Goal: Transaction & Acquisition: Purchase product/service

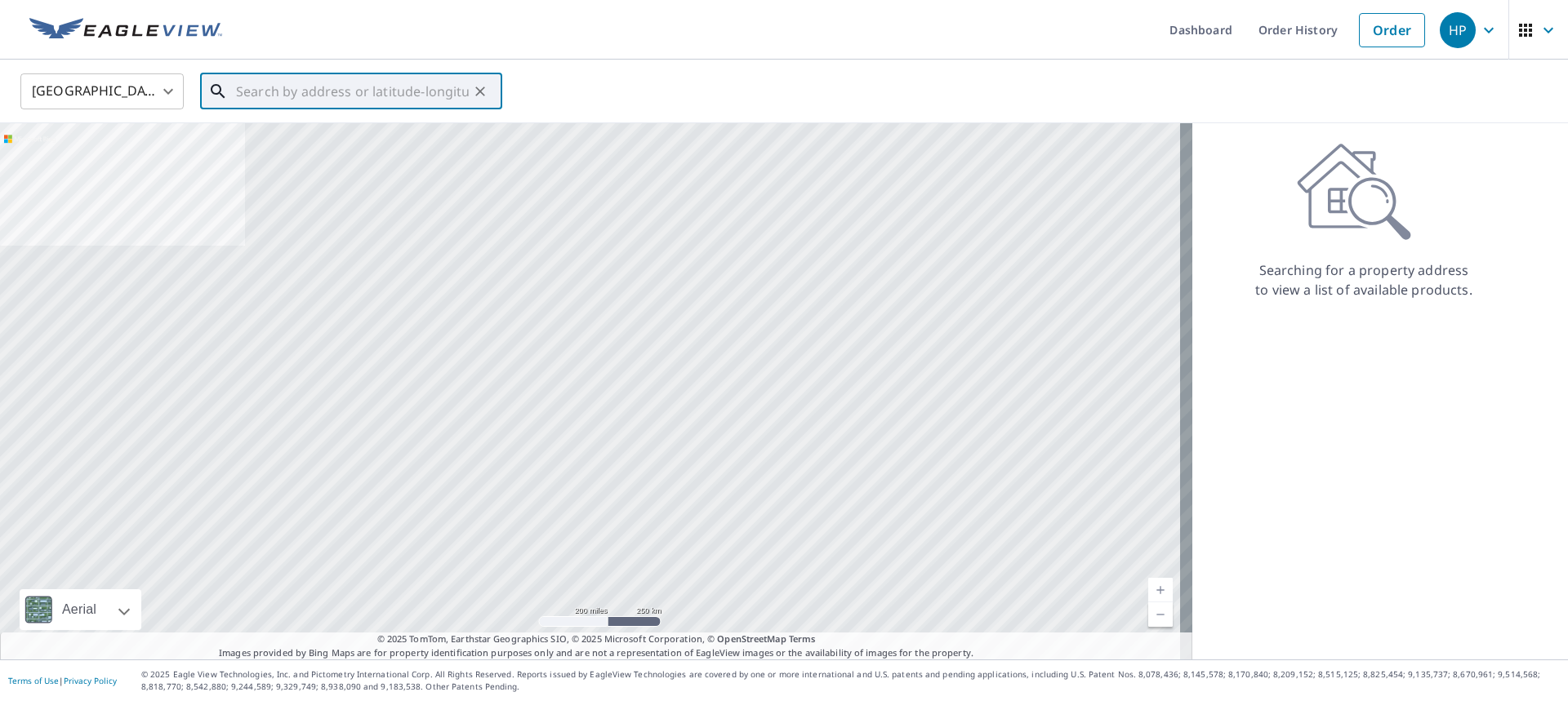
click at [374, 99] on input "text" at bounding box center [352, 92] width 232 height 46
paste input "[STREET_ADDRESS][PERSON_NAME]"
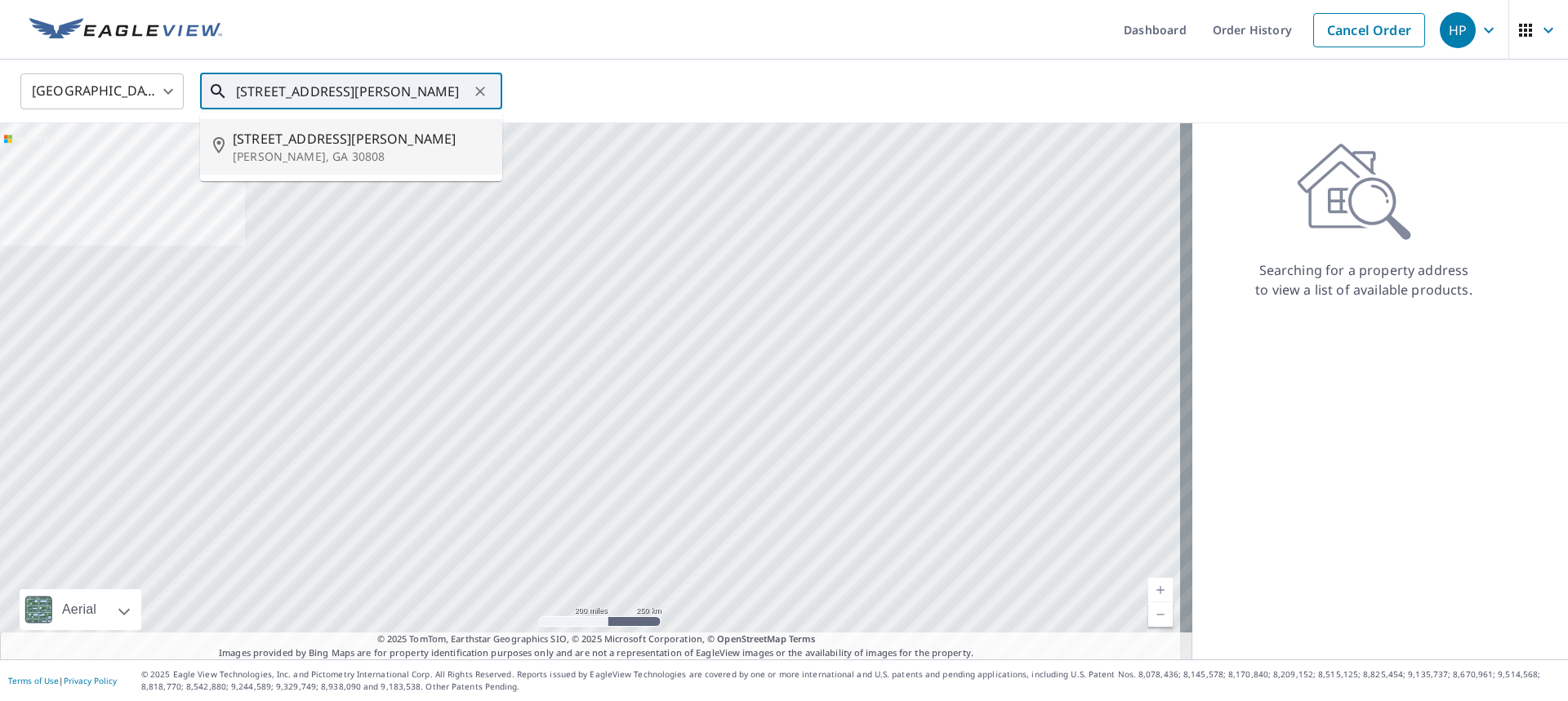
click at [325, 138] on span "[STREET_ADDRESS][PERSON_NAME]" at bounding box center [361, 139] width 256 height 19
type input "[STREET_ADDRESS][PERSON_NAME][PERSON_NAME]"
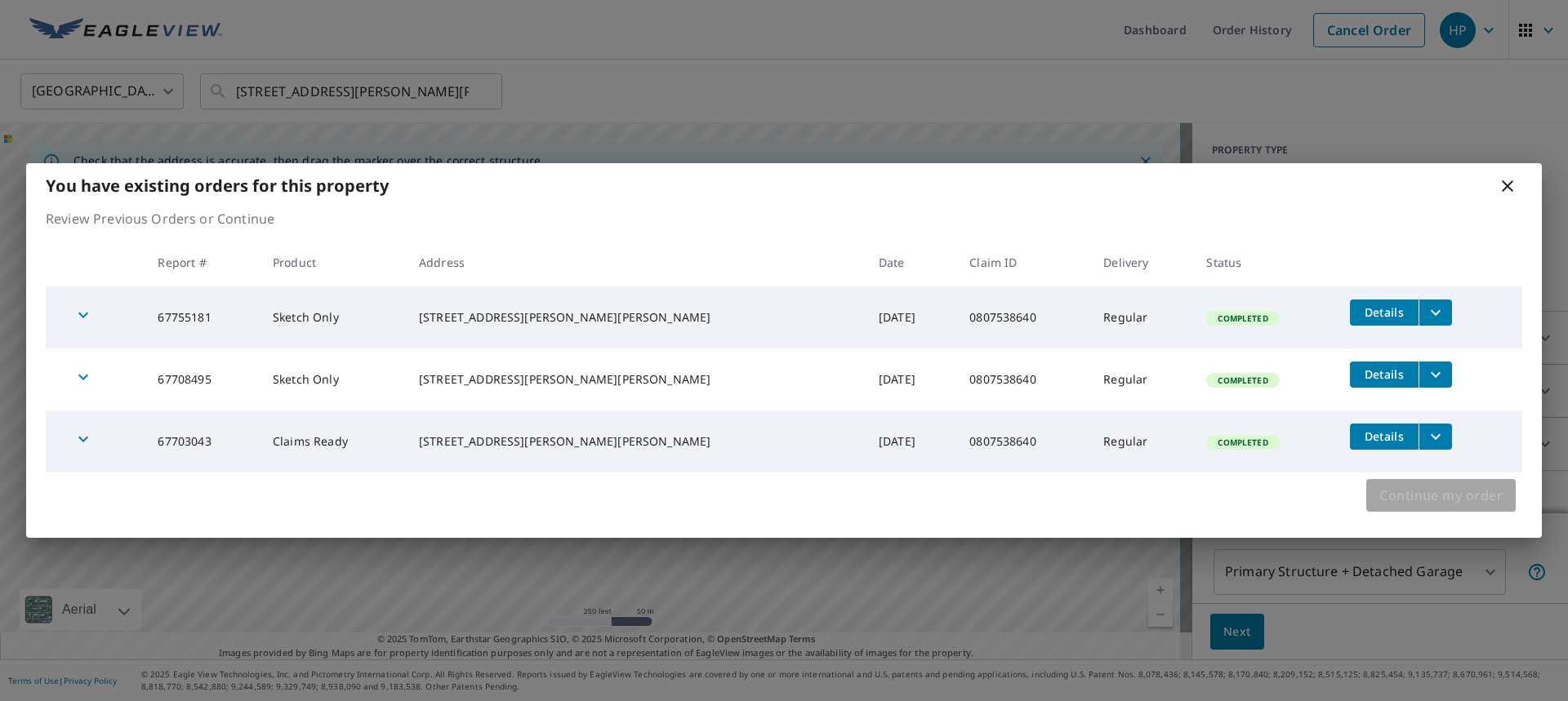
click at [1463, 498] on span "Continue my order" at bounding box center [1441, 495] width 123 height 23
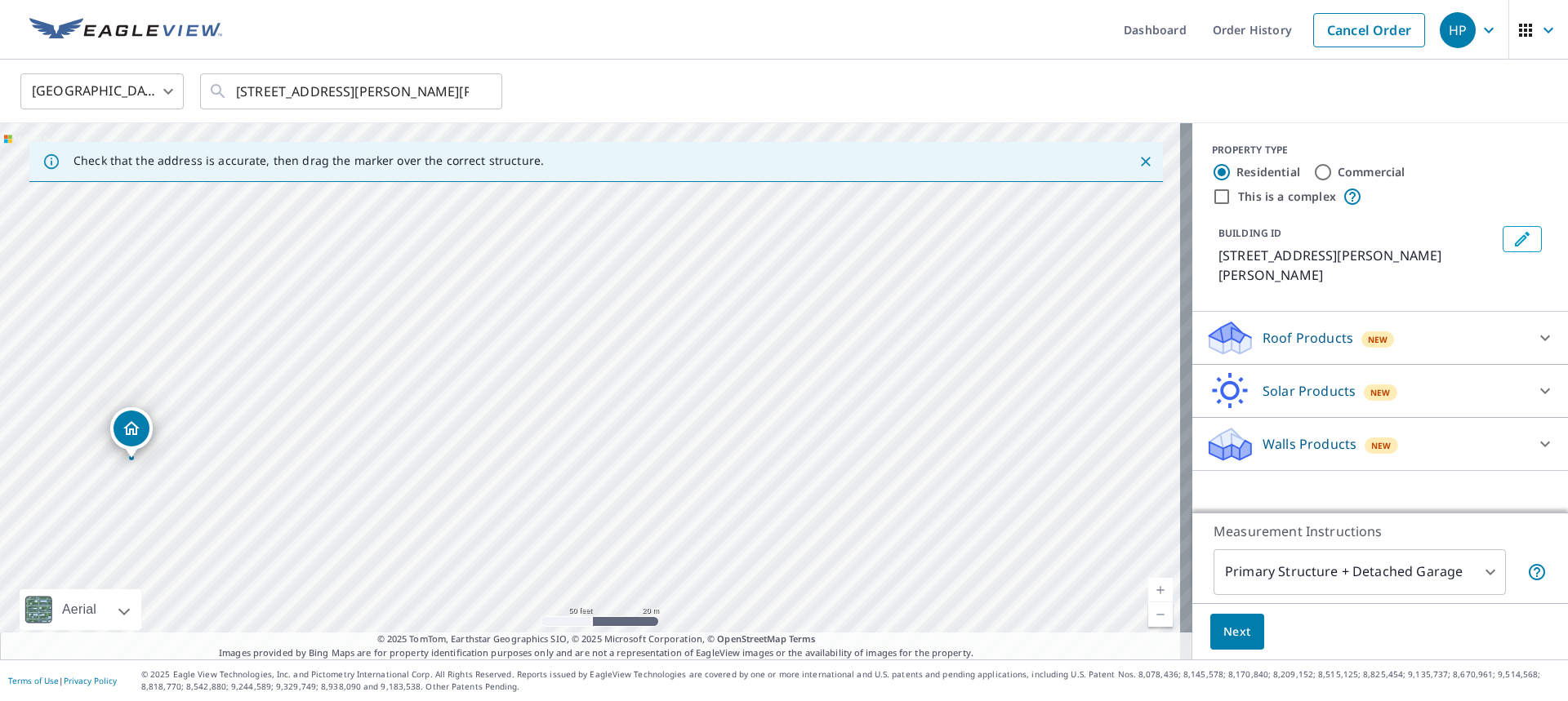
drag, startPoint x: 322, startPoint y: 366, endPoint x: 665, endPoint y: 439, distance: 350.7
click at [665, 439] on div "[STREET_ADDRESS][PERSON_NAME][PERSON_NAME]" at bounding box center [596, 391] width 1192 height 537
drag, startPoint x: 120, startPoint y: 431, endPoint x: 628, endPoint y: 374, distance: 511.2
click at [1368, 338] on span "New" at bounding box center [1378, 340] width 20 height 13
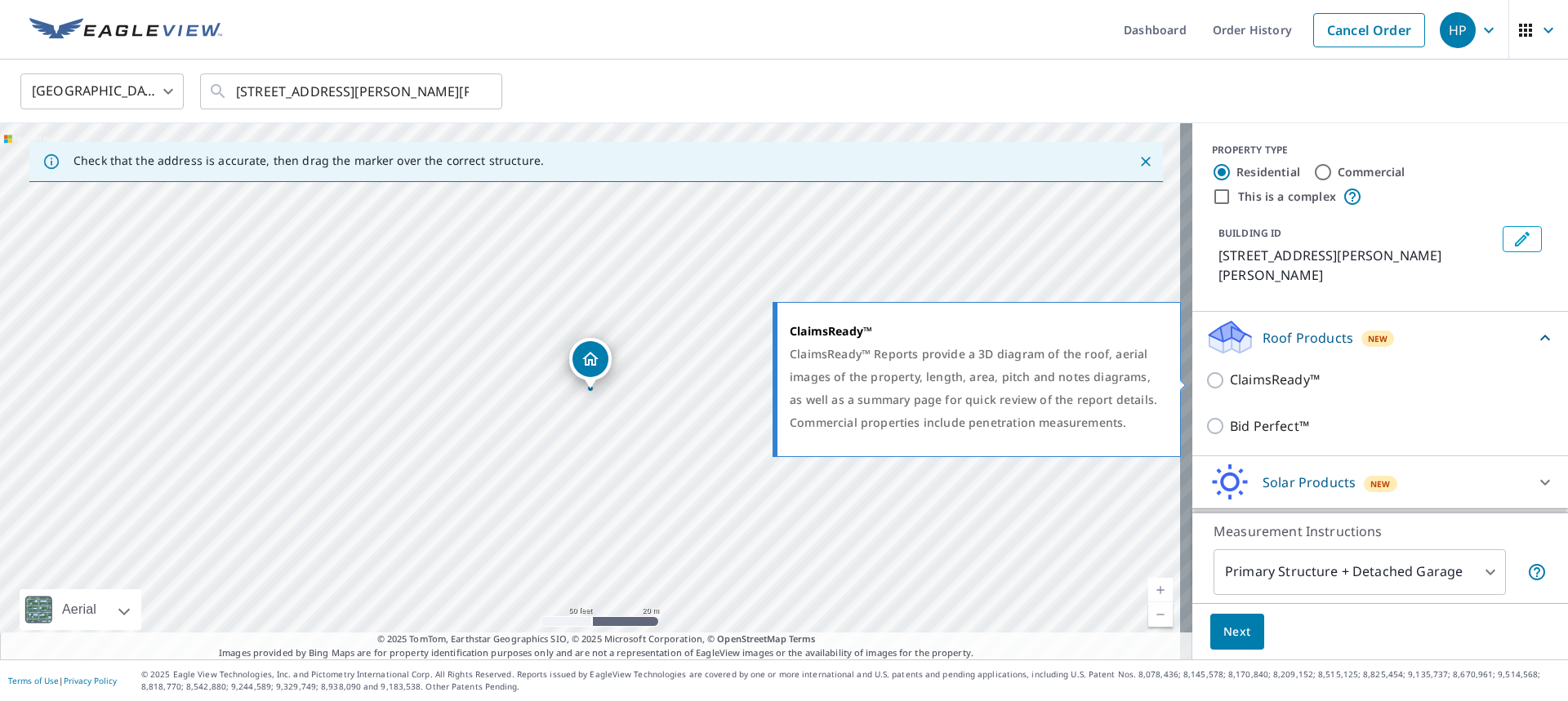
click at [1254, 389] on p "ClaimsReady™" at bounding box center [1274, 380] width 90 height 20
click at [1229, 389] on input "ClaimsReady™" at bounding box center [1218, 381] width 25 height 19
checkbox input "true"
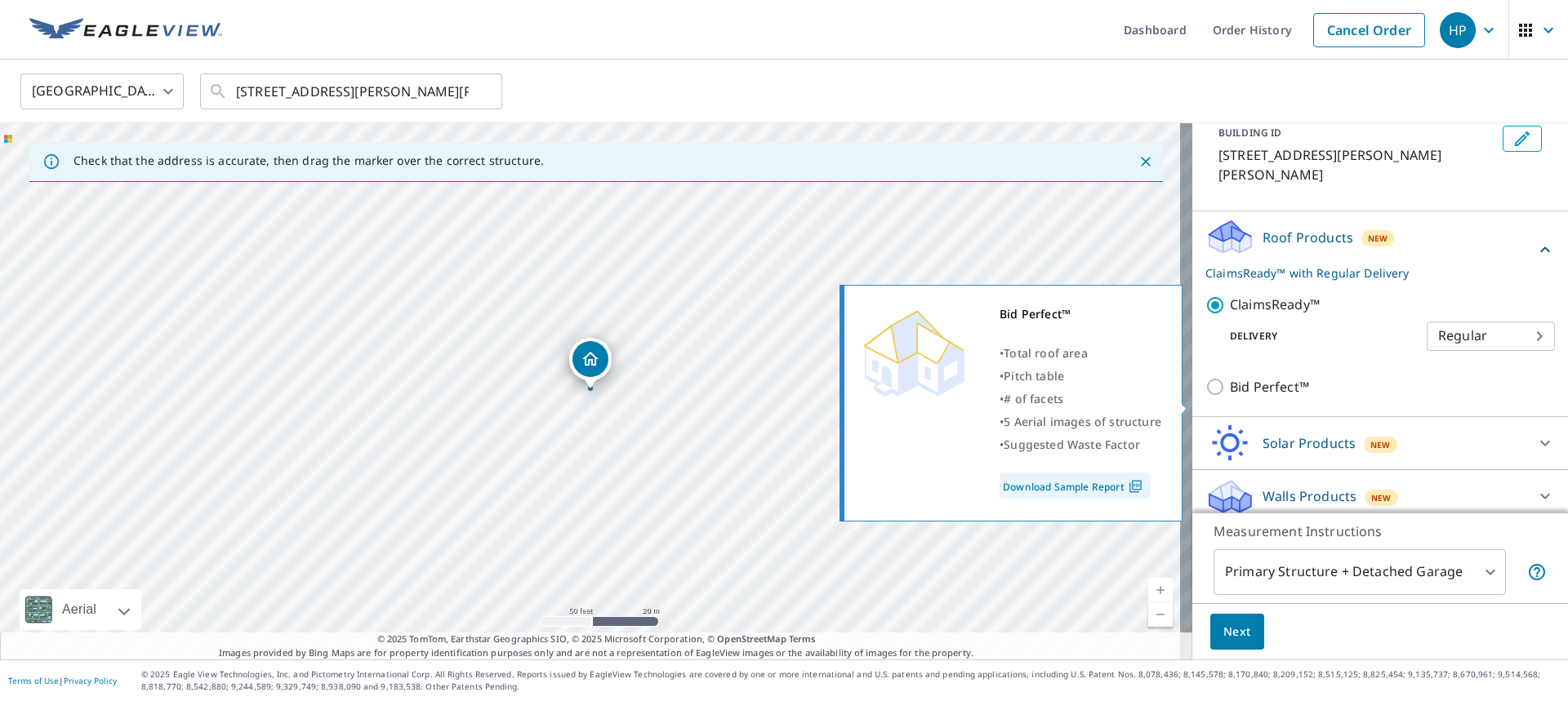
scroll to position [111, 0]
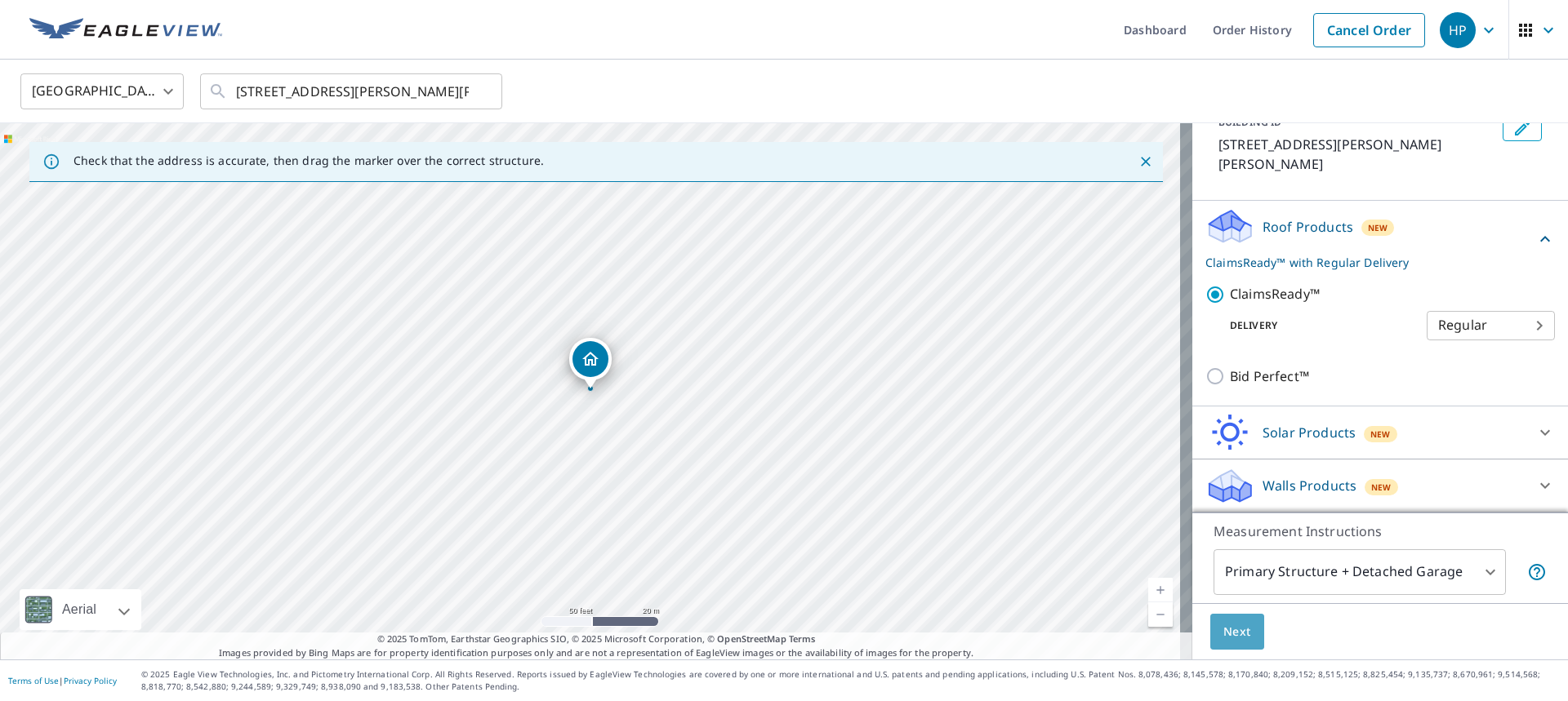
click at [1247, 642] on button "Next" at bounding box center [1237, 632] width 54 height 36
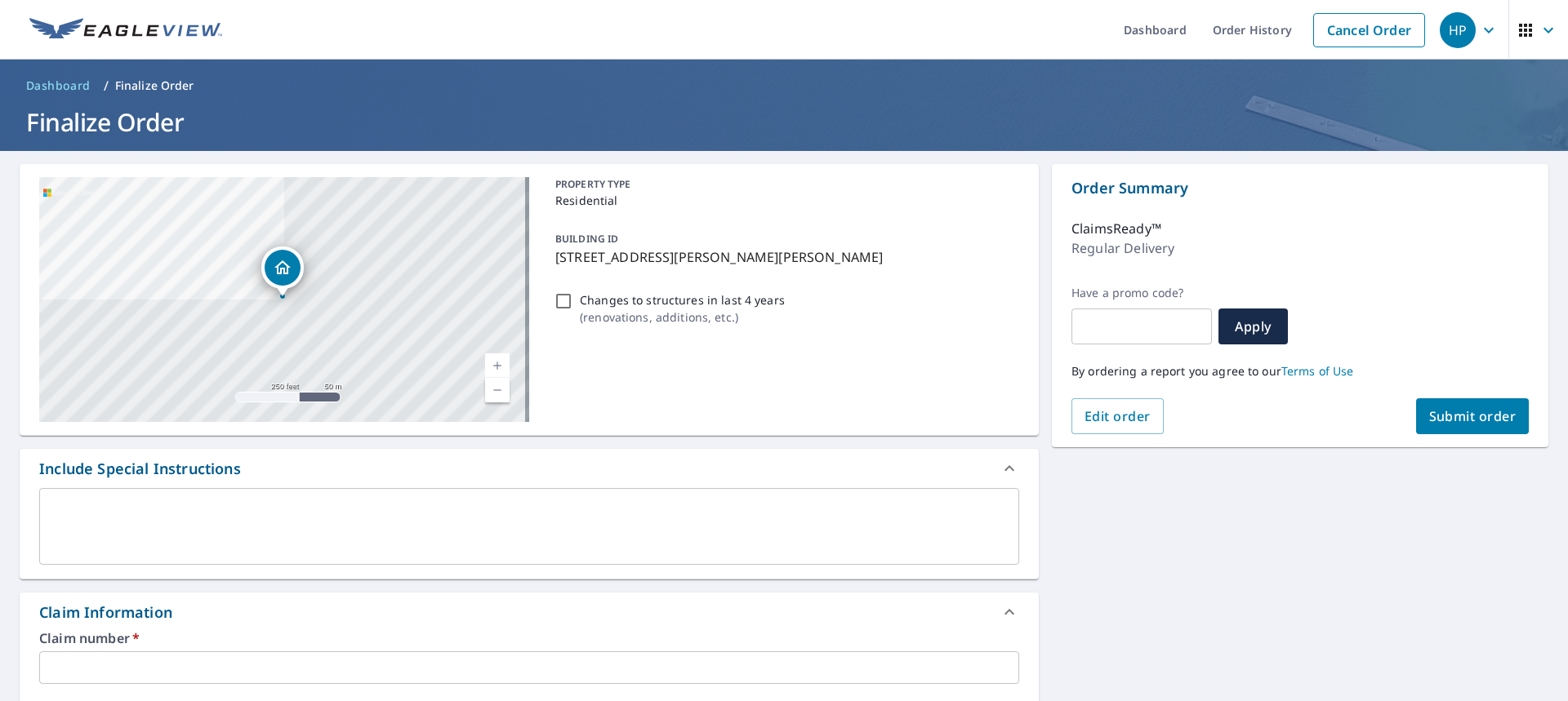
click at [136, 529] on textarea at bounding box center [529, 527] width 957 height 47
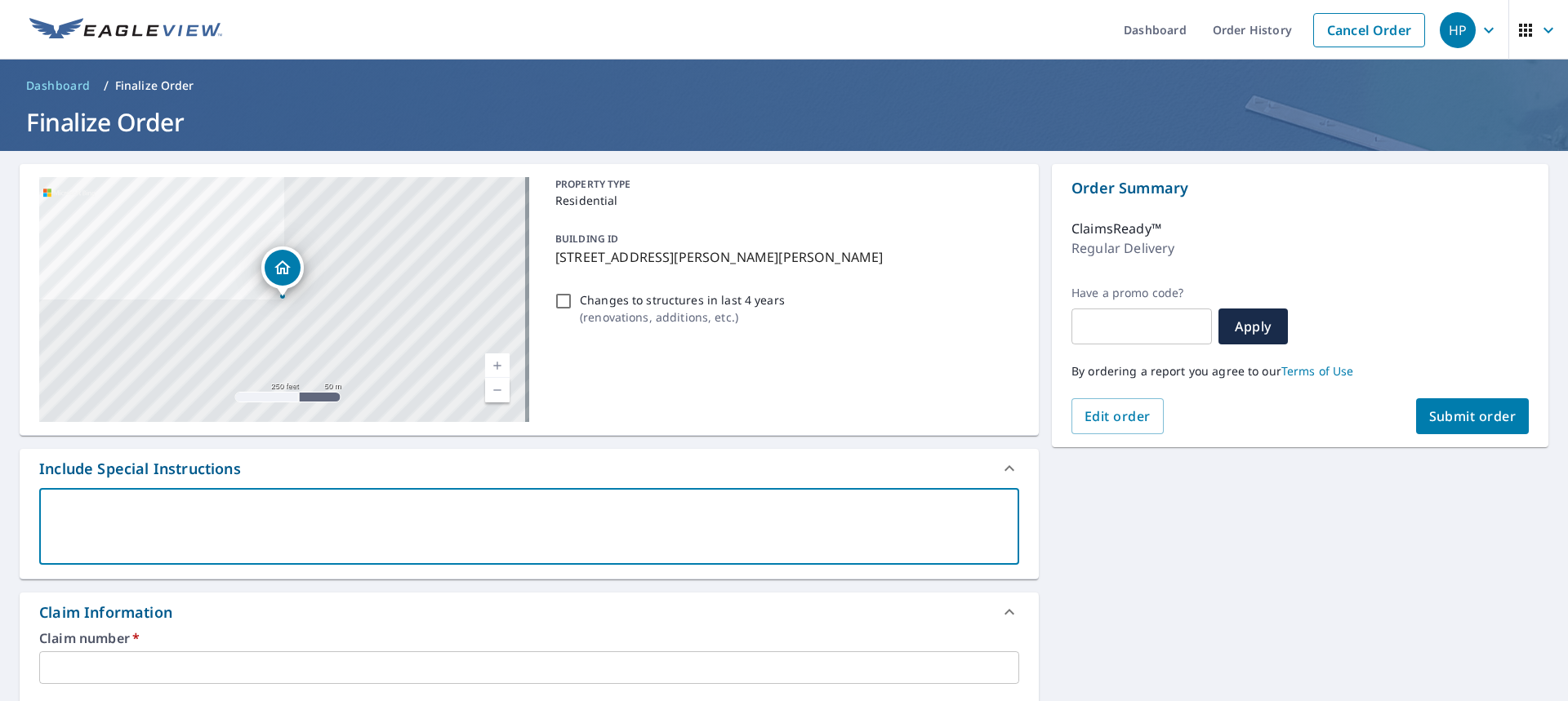
click at [153, 618] on div "Claim Information" at bounding box center [105, 612] width 133 height 22
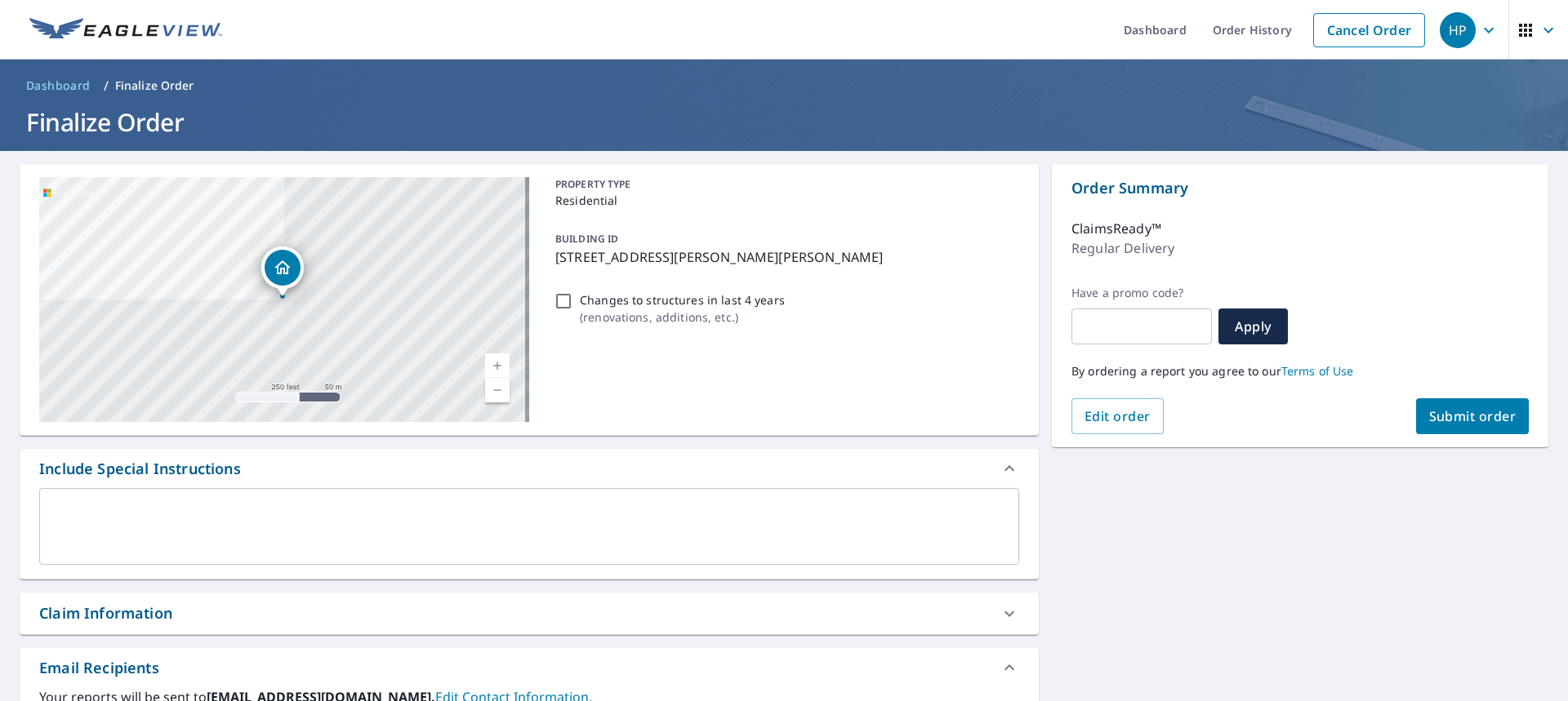
click at [155, 635] on div "[STREET_ADDRESS][PERSON_NAME][PERSON_NAME] A standard road map Aerial A detaile…" at bounding box center [528, 565] width 1019 height 801
click at [154, 616] on div "Claim Information" at bounding box center [105, 613] width 133 height 22
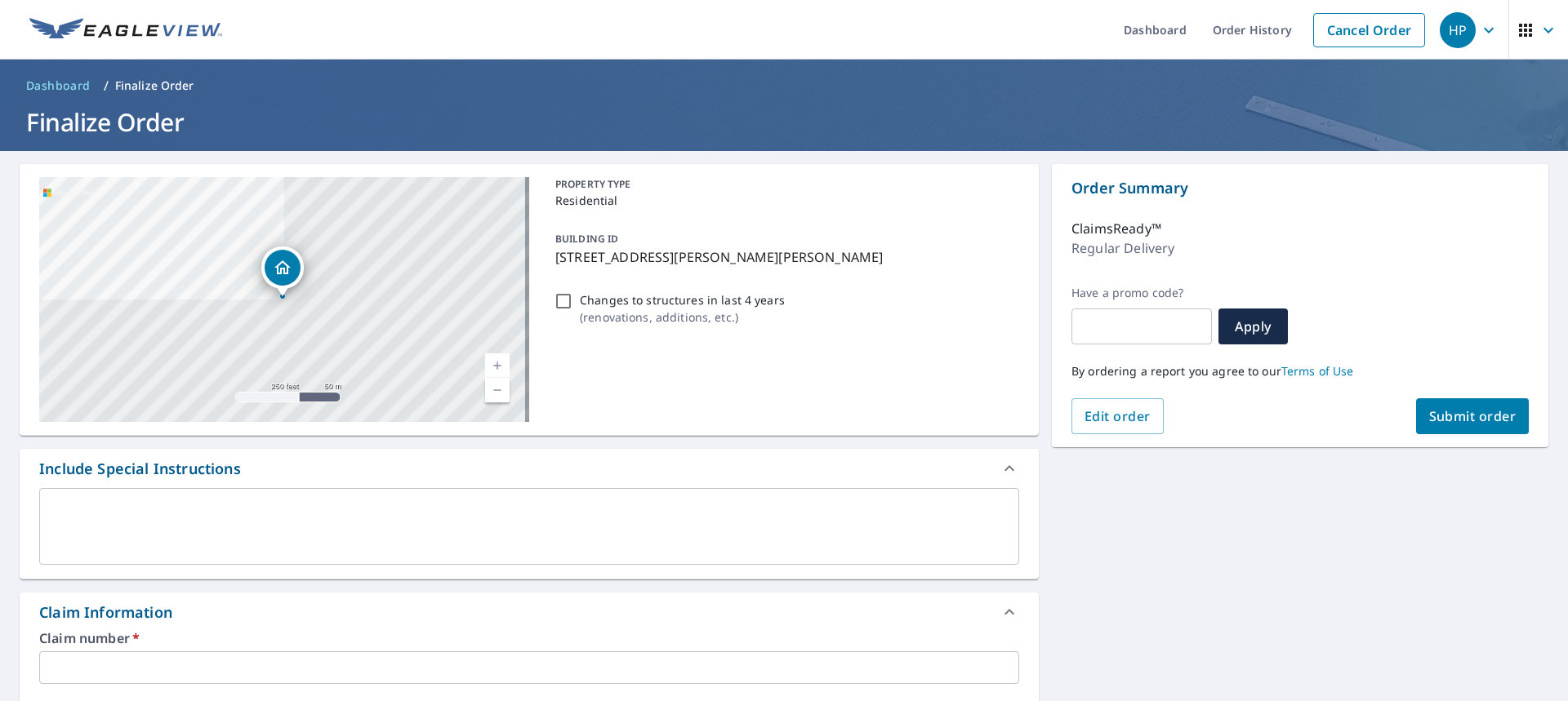
click at [167, 677] on input "text" at bounding box center [529, 668] width 980 height 33
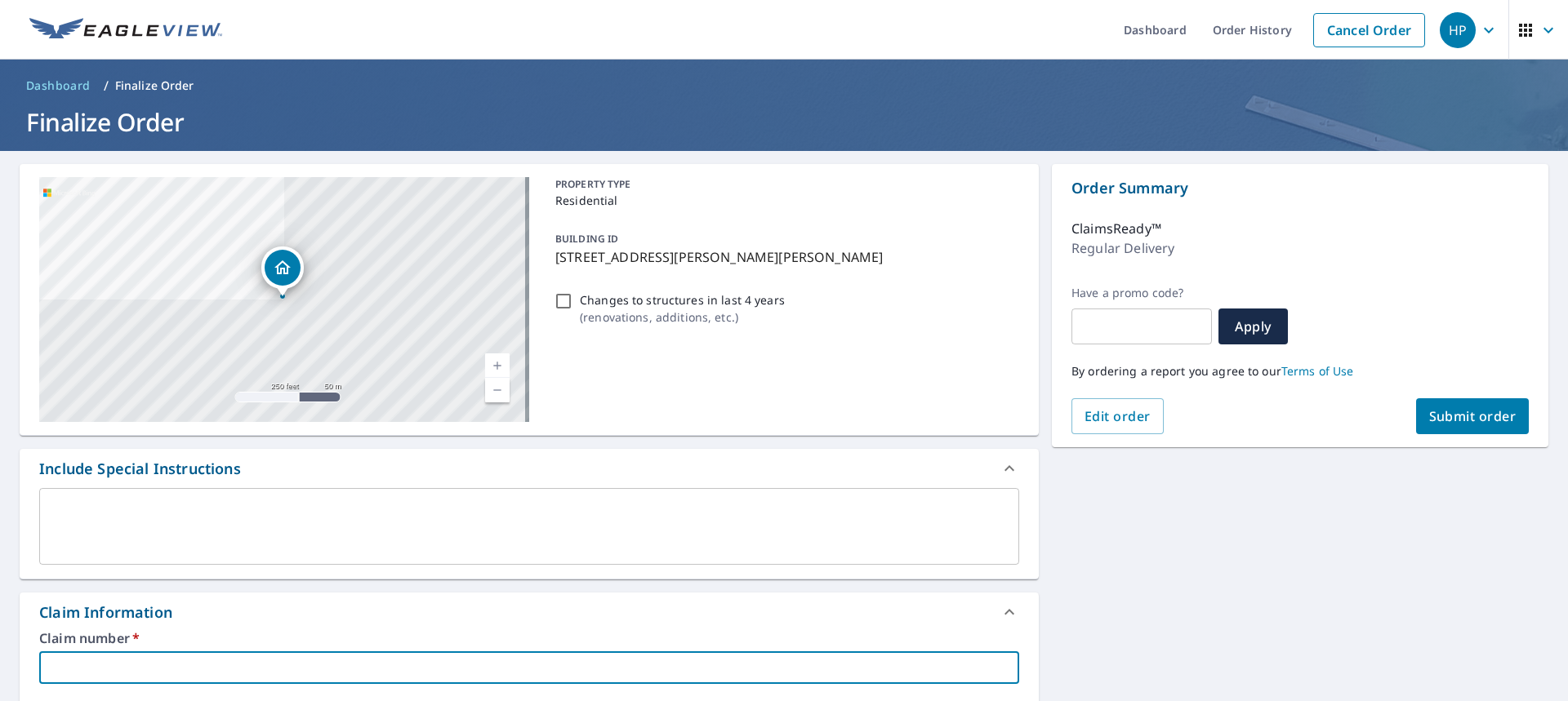
paste input "0807538640"
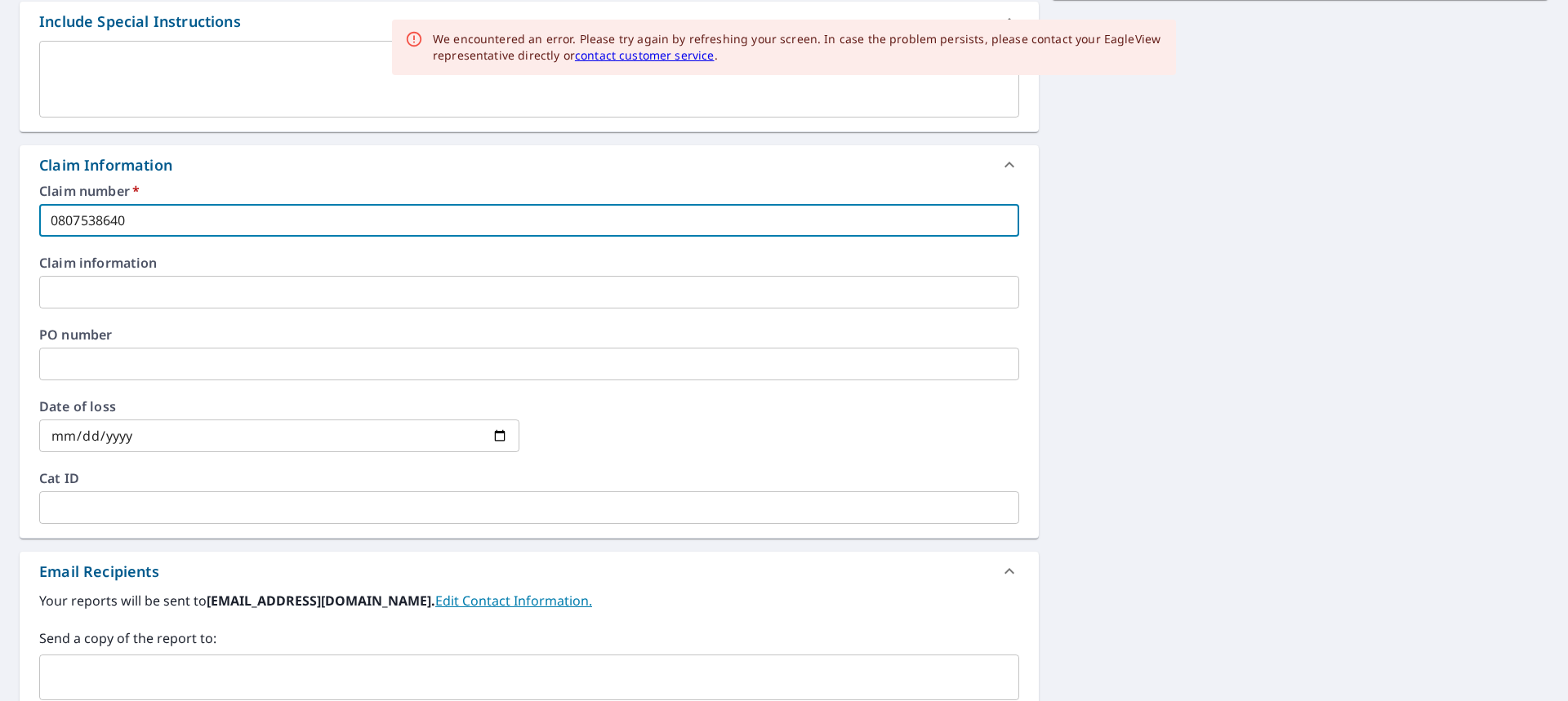
scroll to position [571, 0]
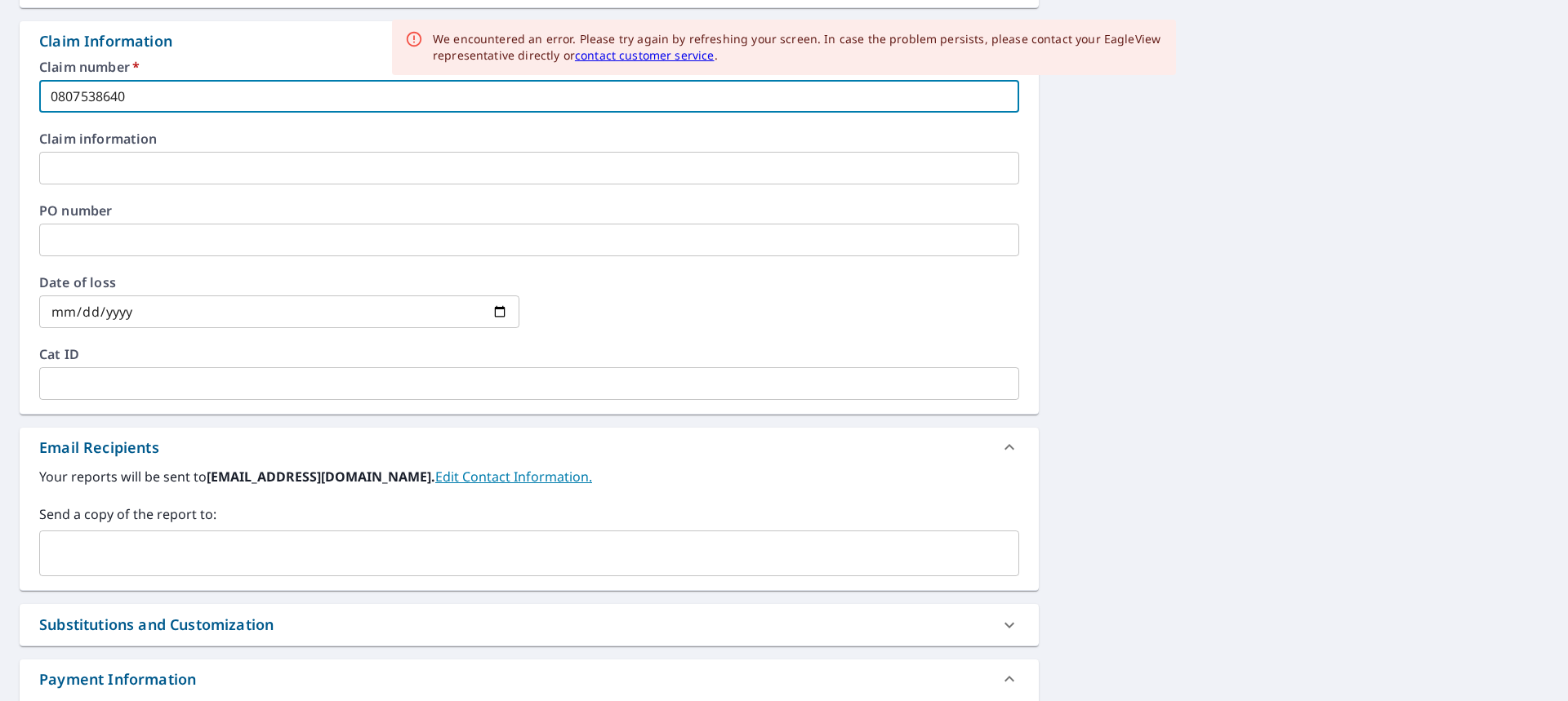
type input "0807538640"
click at [190, 552] on input "text" at bounding box center [517, 554] width 940 height 31
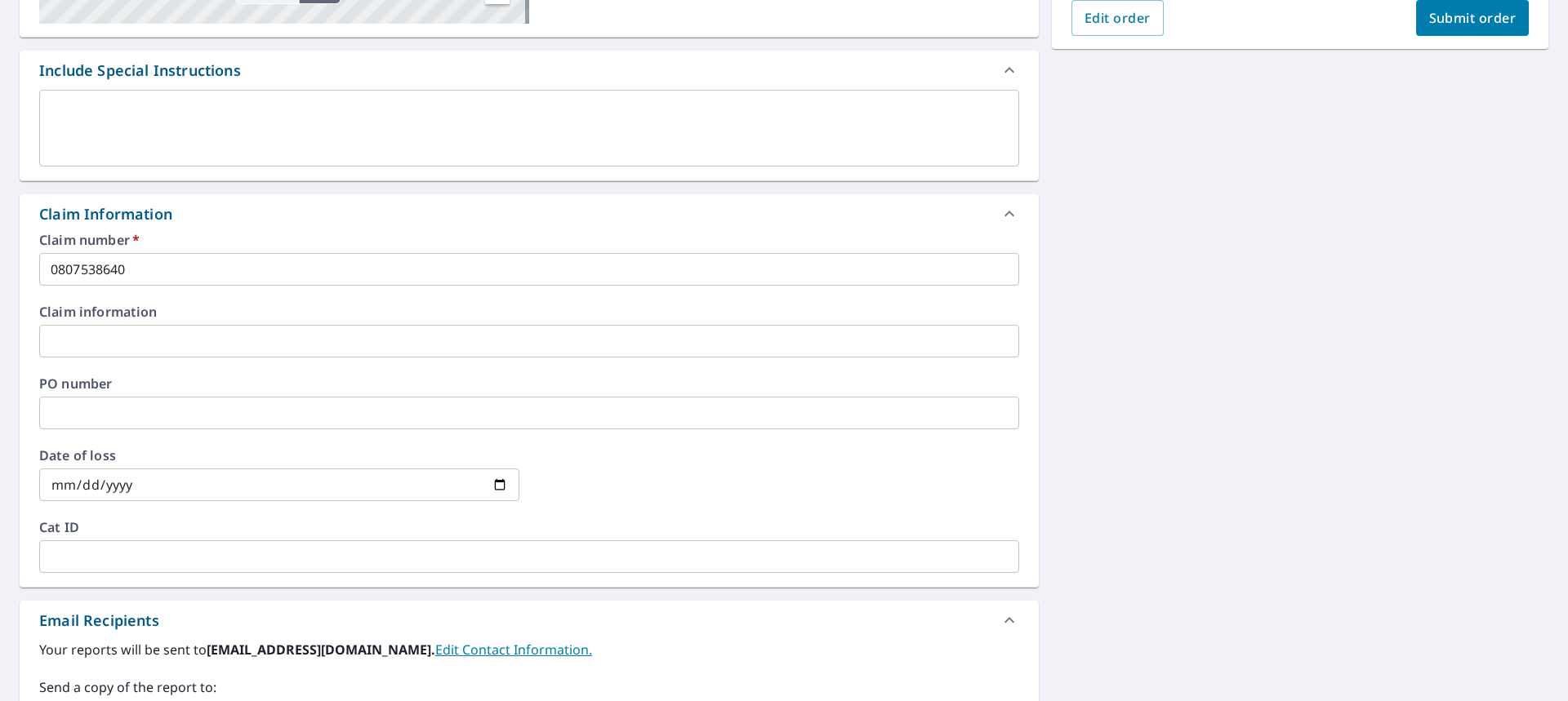
scroll to position [17, 0]
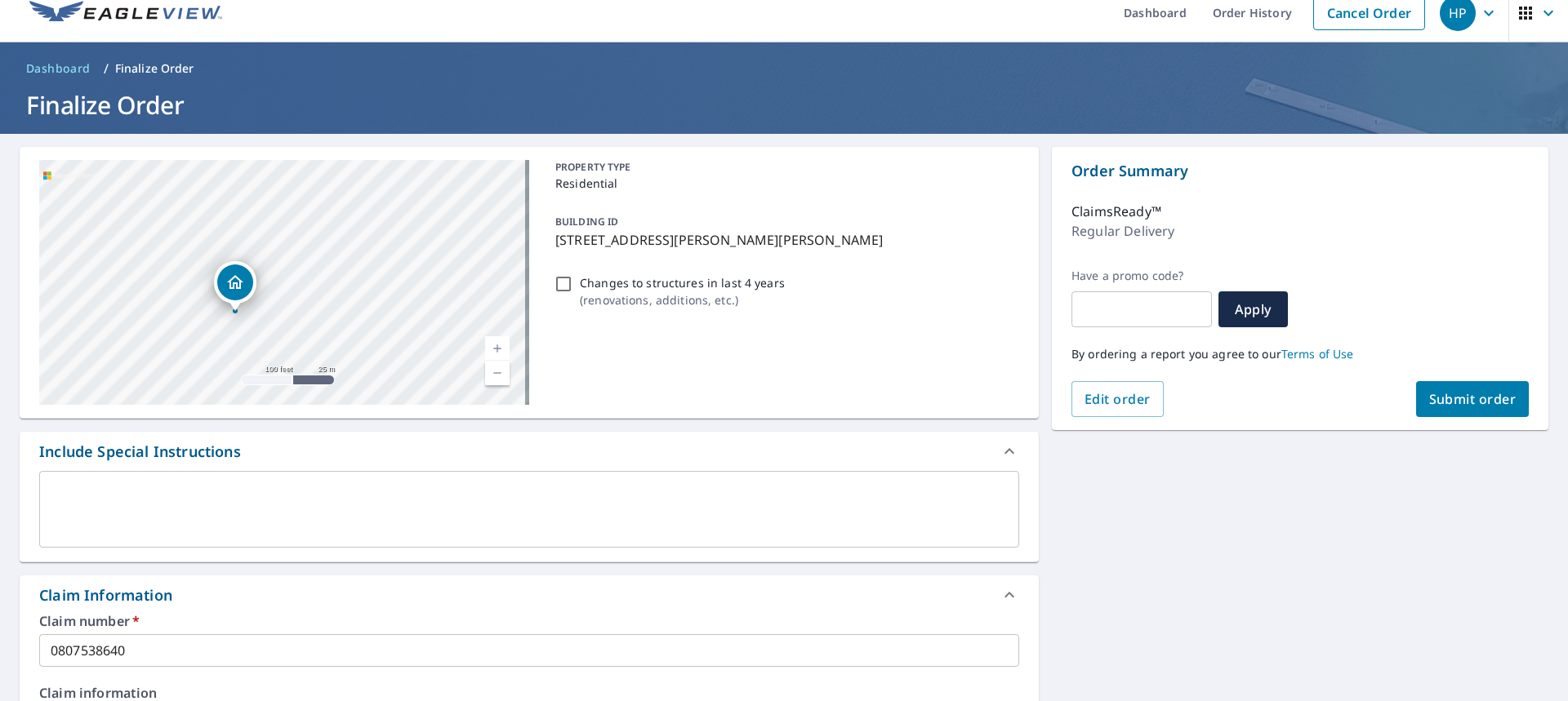
drag, startPoint x: 324, startPoint y: 274, endPoint x: 399, endPoint y: 340, distance: 99.9
click at [517, 405] on div "[STREET_ADDRESS][PERSON_NAME][PERSON_NAME] A standard road map Aerial A detaile…" at bounding box center [528, 283] width 1019 height 272
drag, startPoint x: 385, startPoint y: 348, endPoint x: 536, endPoint y: 493, distance: 209.3
click at [420, 387] on div "[STREET_ADDRESS][PERSON_NAME][PERSON_NAME]" at bounding box center [284, 282] width 490 height 245
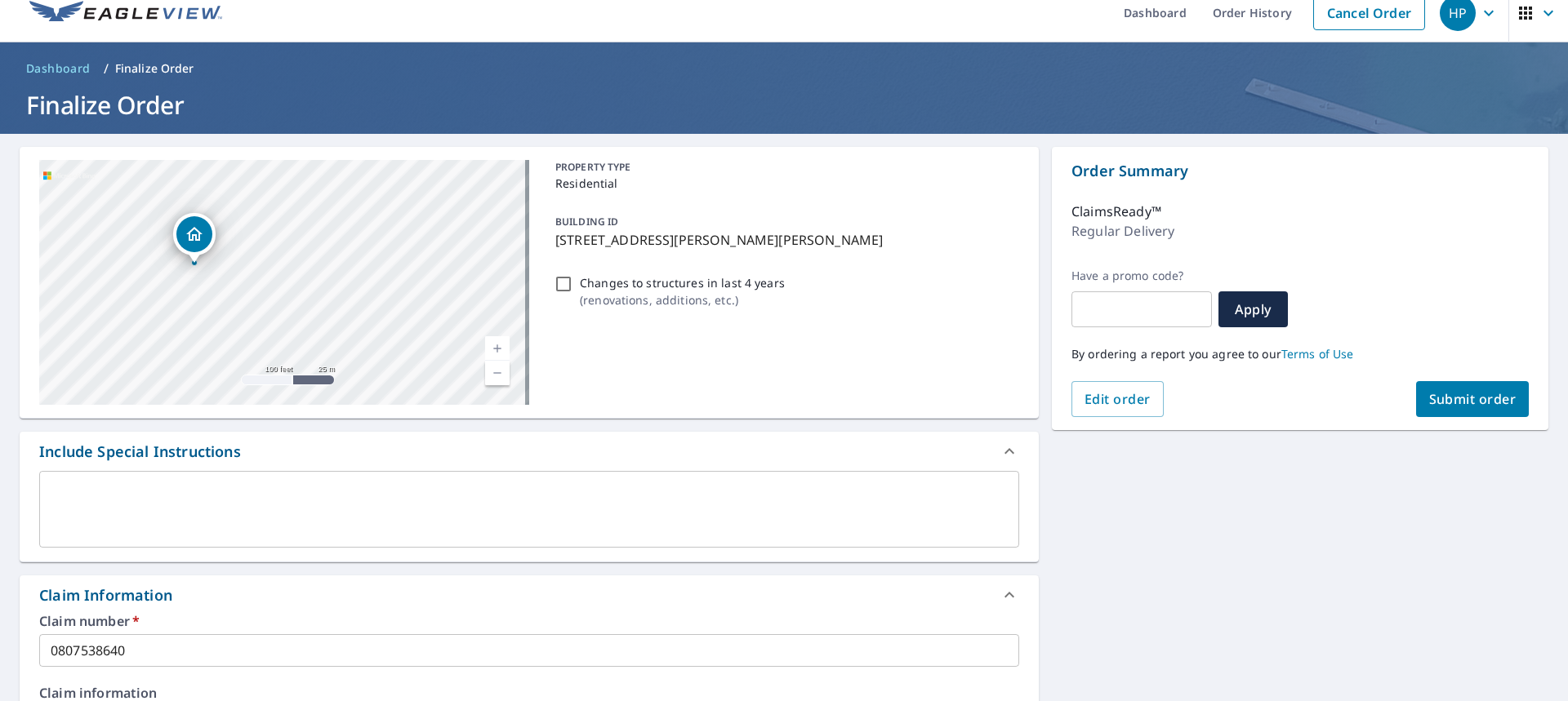
type input "[EMAIL_ADDRESS][DOMAIN_NAME]"
click at [1429, 409] on button "Submit order" at bounding box center [1472, 400] width 114 height 36
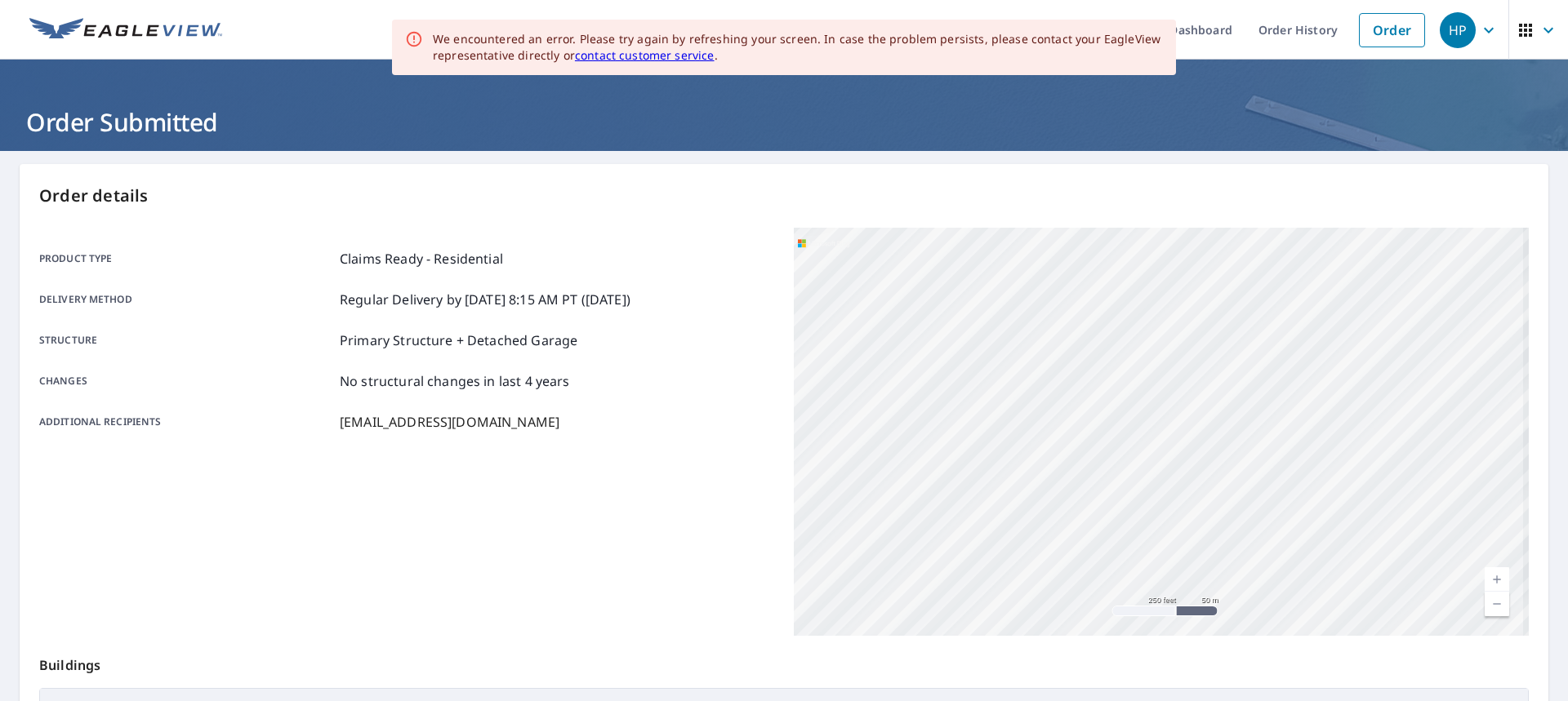
drag, startPoint x: 953, startPoint y: 332, endPoint x: 993, endPoint y: 445, distance: 119.9
click at [1174, 527] on div "[STREET_ADDRESS][PERSON_NAME][PERSON_NAME]" at bounding box center [1161, 431] width 735 height 408
drag, startPoint x: 907, startPoint y: 405, endPoint x: 1077, endPoint y: 464, distance: 179.9
click at [1128, 495] on div "[STREET_ADDRESS][PERSON_NAME][PERSON_NAME]" at bounding box center [1161, 431] width 735 height 408
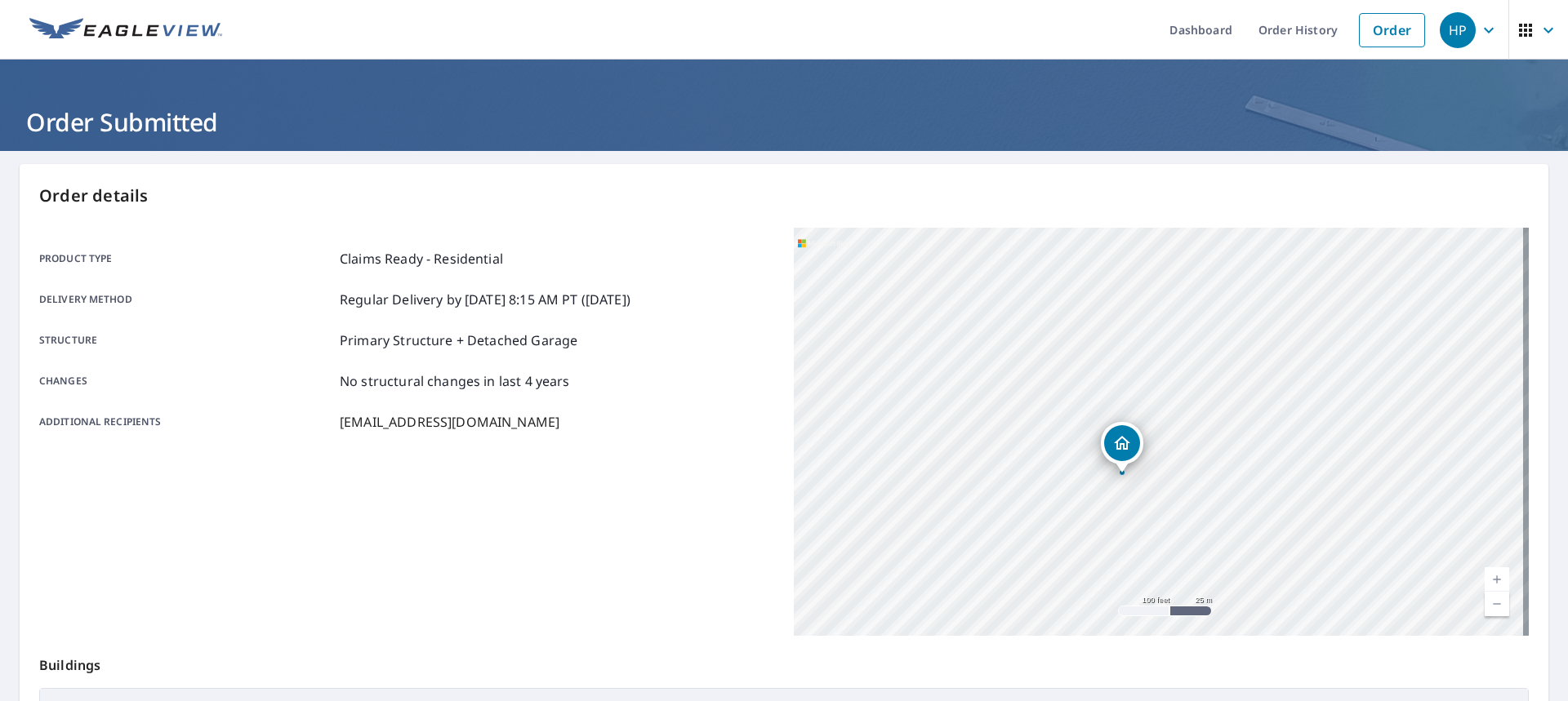
drag, startPoint x: 1333, startPoint y: 495, endPoint x: 1102, endPoint y: 465, distance: 232.9
click at [1102, 465] on div "[STREET_ADDRESS][PERSON_NAME][PERSON_NAME]" at bounding box center [1122, 447] width 42 height 51
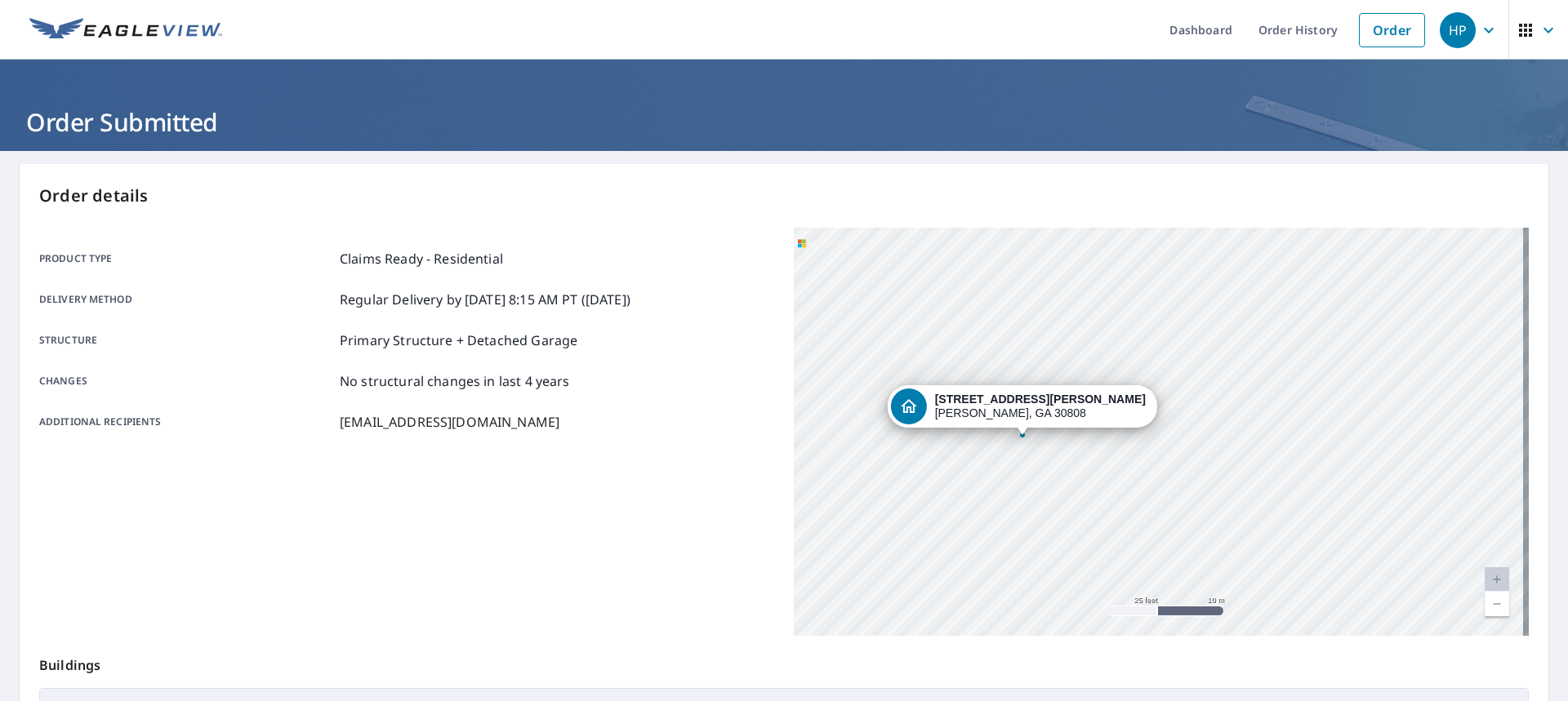
drag, startPoint x: 1138, startPoint y: 412, endPoint x: 970, endPoint y: 520, distance: 199.7
click at [970, 520] on div "[STREET_ADDRESS][PERSON_NAME][PERSON_NAME]" at bounding box center [1161, 431] width 735 height 408
